Goal: Navigation & Orientation: Go to known website

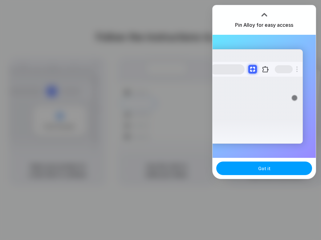
click at [257, 169] on button "Got it" at bounding box center [264, 169] width 96 height 14
